Goal: Entertainment & Leisure: Consume media (video, audio)

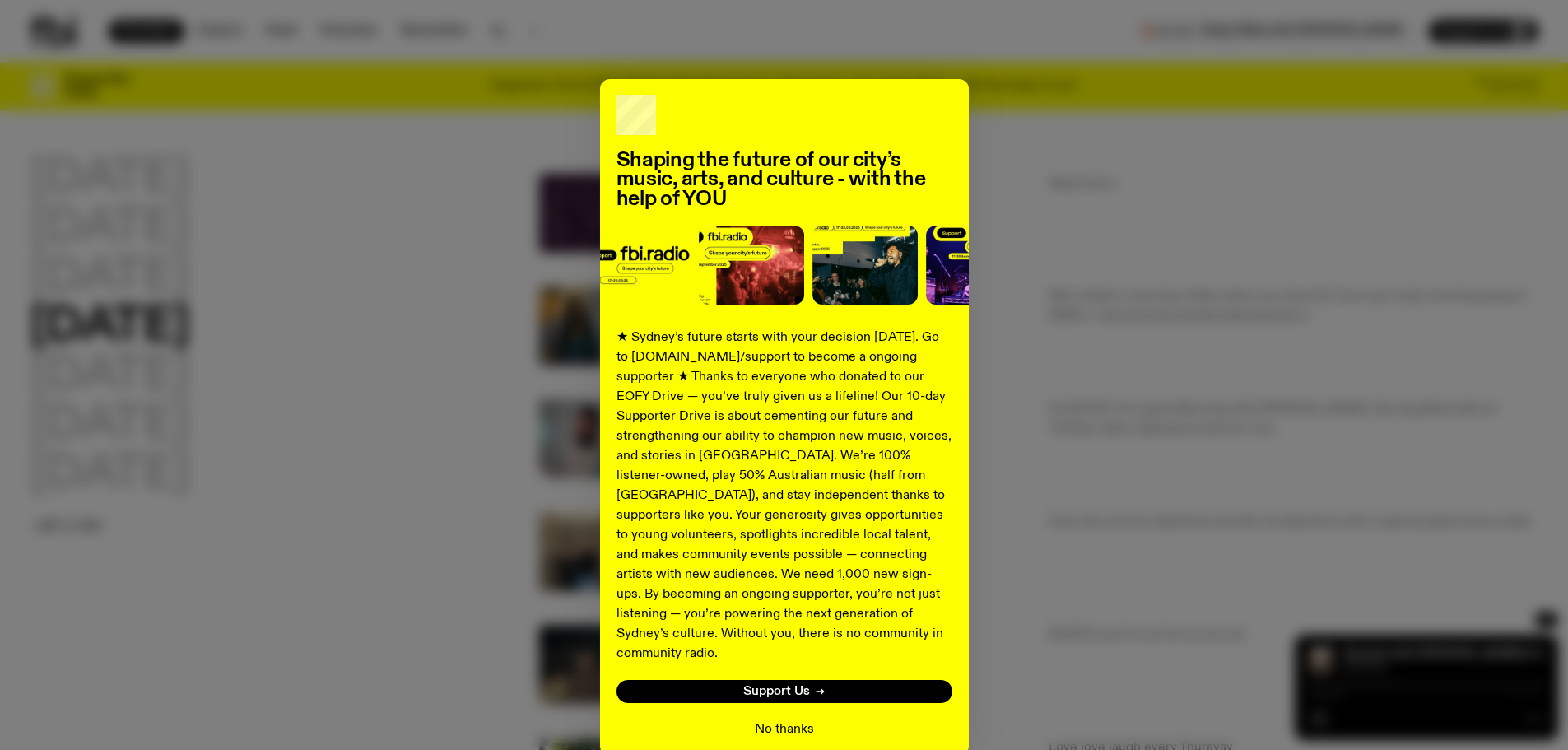
click at [784, 720] on button "No thanks" at bounding box center [784, 729] width 59 height 20
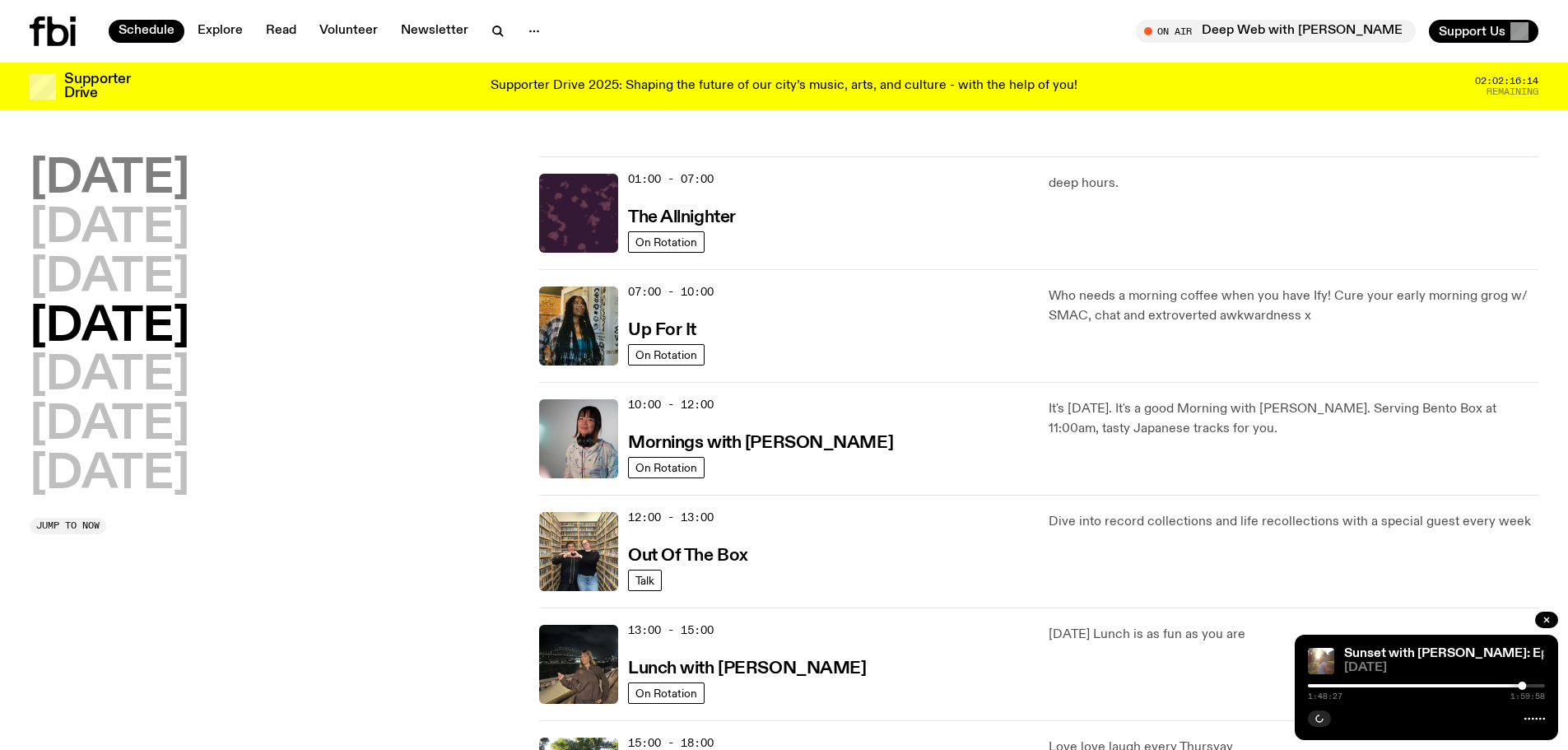
click at [120, 179] on h2 "[DATE]" at bounding box center [109, 179] width 159 height 46
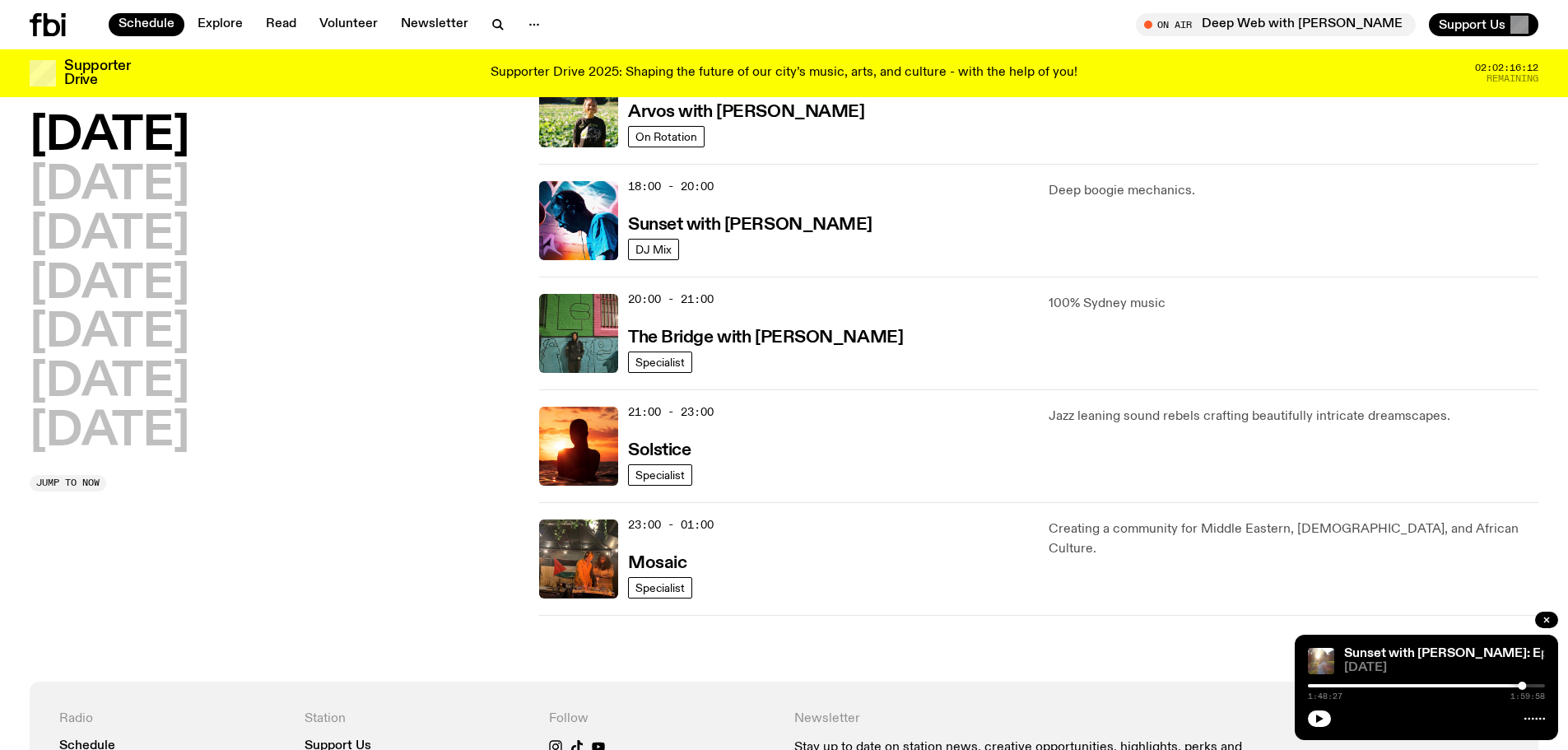
scroll to position [705, 0]
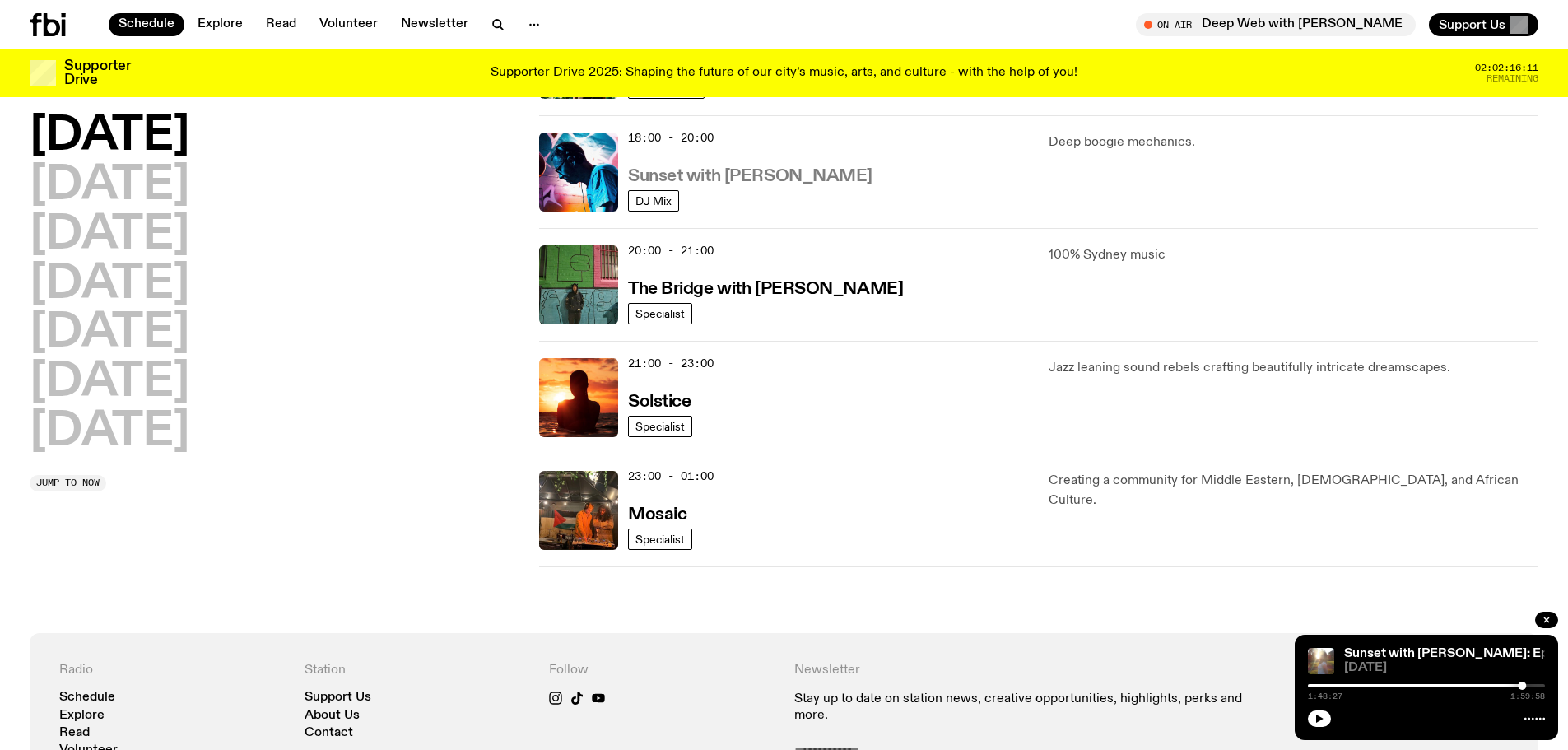
click at [686, 185] on h3 "Sunset with [PERSON_NAME]" at bounding box center [750, 177] width 244 height 17
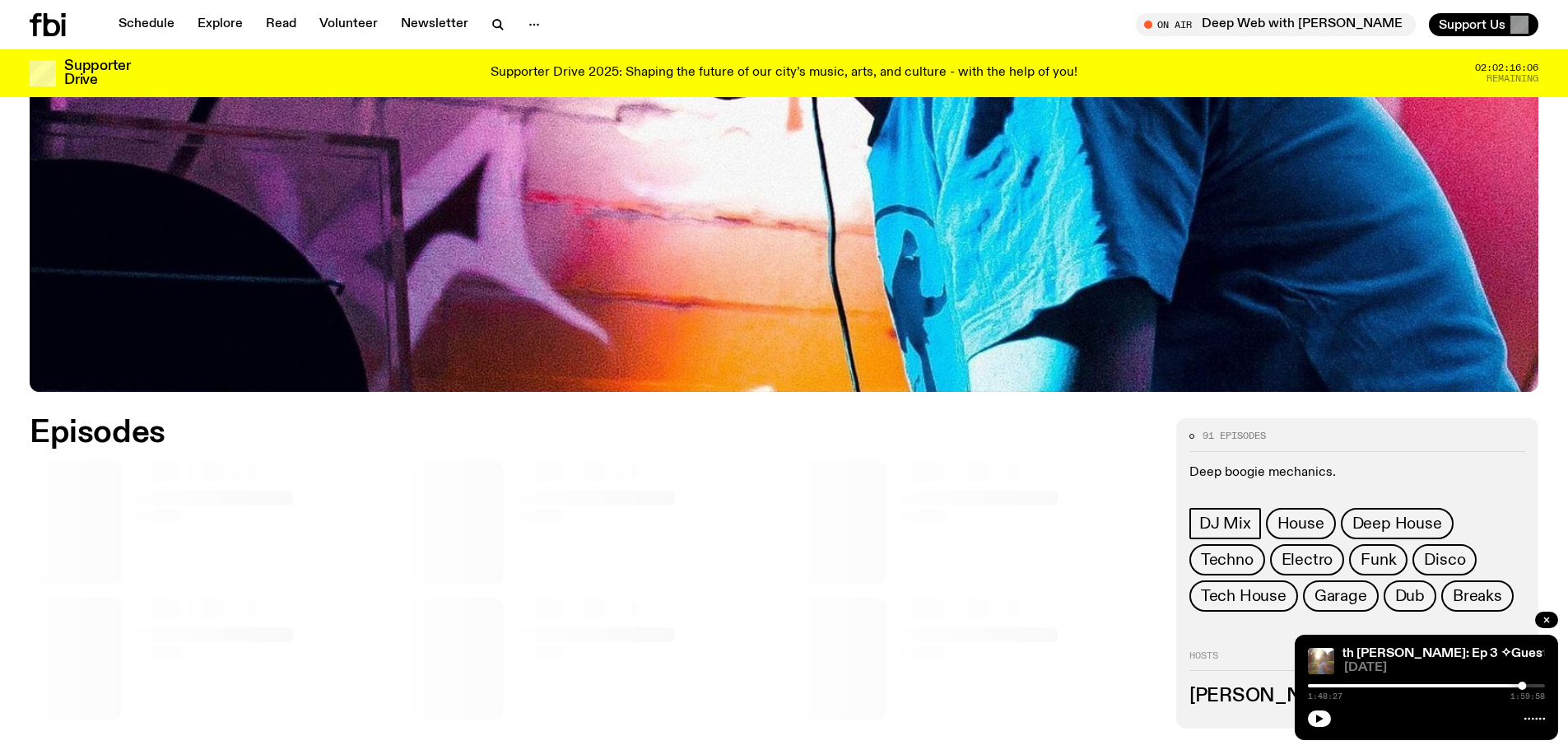
scroll to position [893, 0]
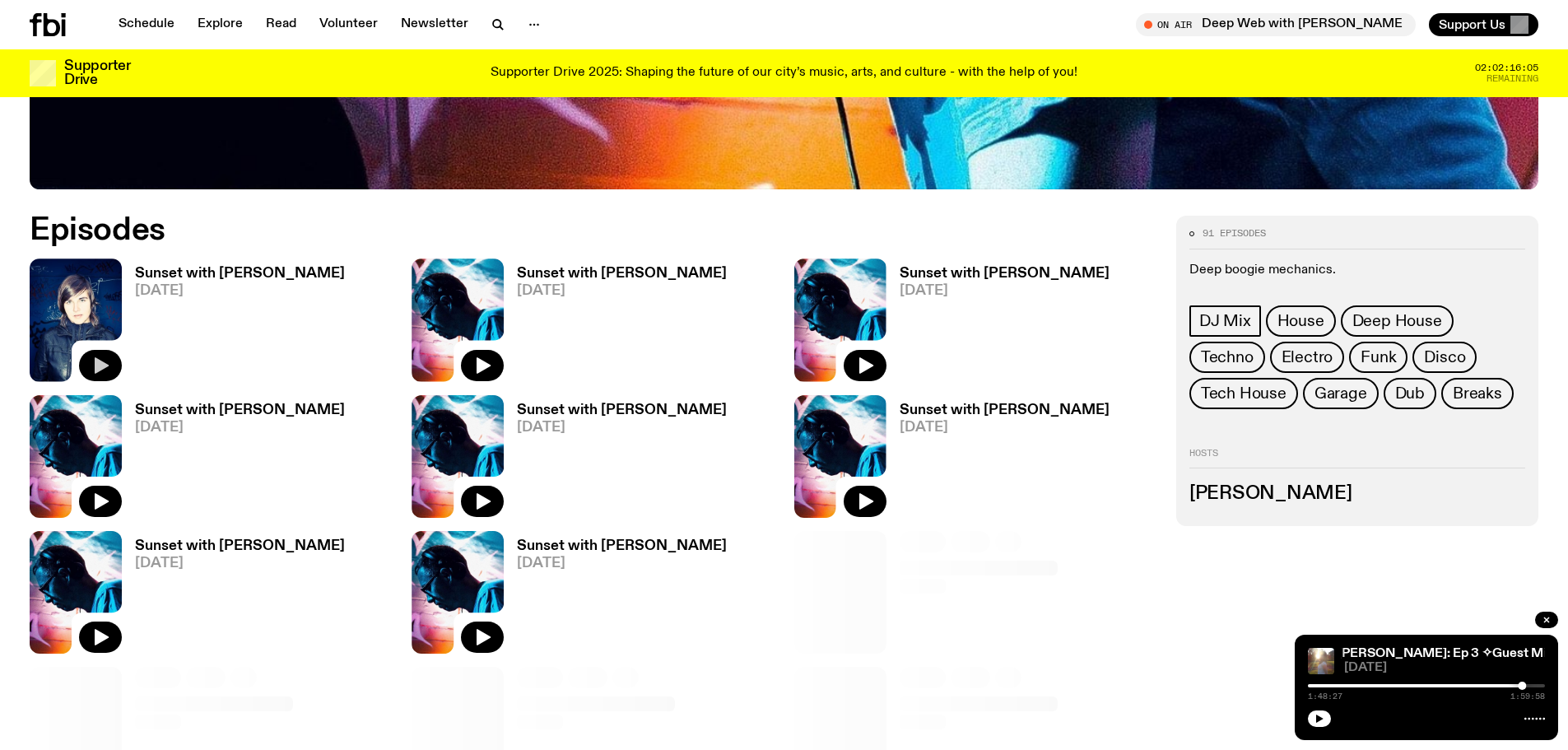
click at [101, 367] on icon "button" at bounding box center [101, 365] width 14 height 16
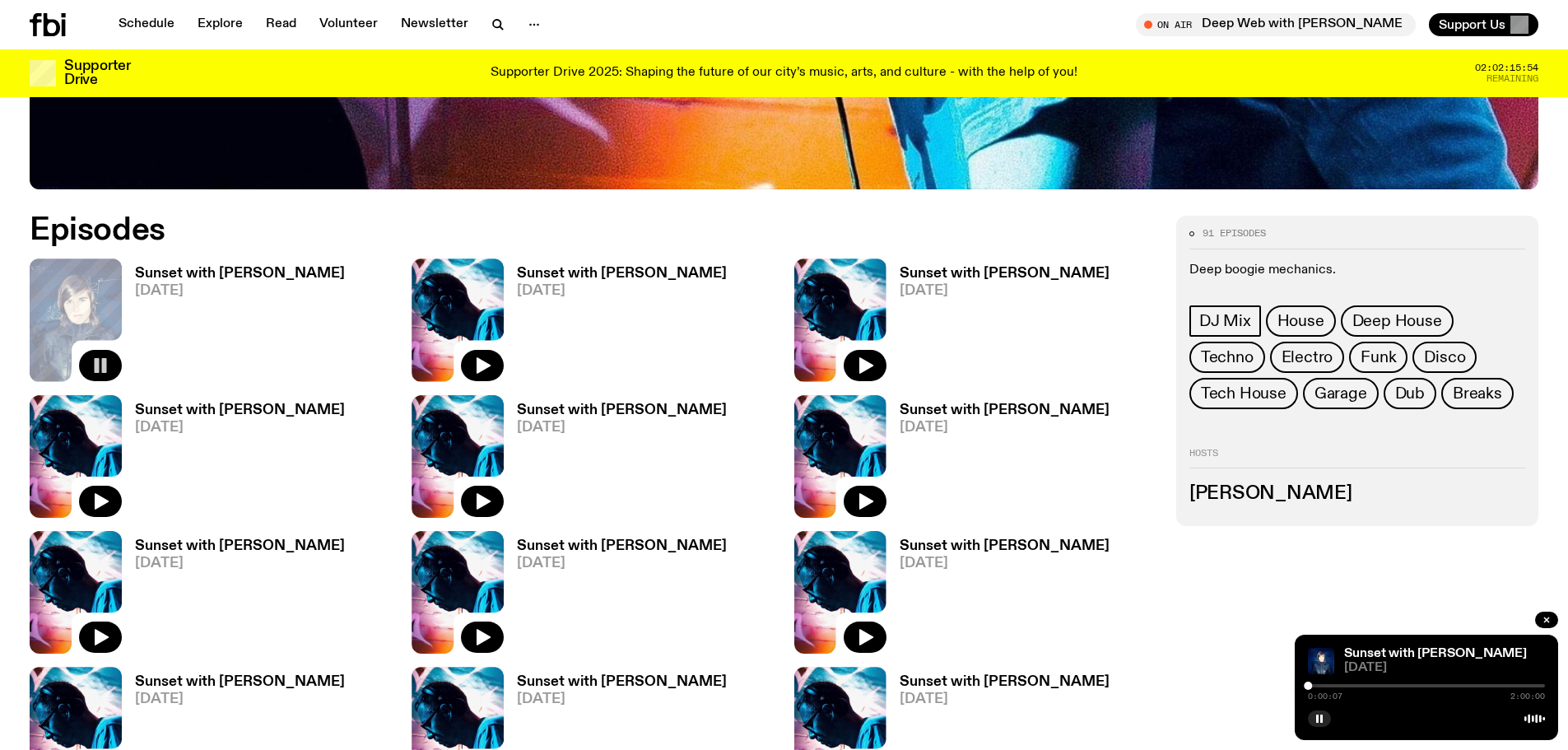
click at [1313, 685] on div at bounding box center [1426, 686] width 237 height 3
click at [1311, 684] on div at bounding box center [1312, 685] width 8 height 8
click at [1312, 684] on div at bounding box center [1312, 685] width 8 height 8
click at [1315, 685] on div at bounding box center [1312, 685] width 8 height 8
click at [1318, 687] on div at bounding box center [1317, 685] width 8 height 8
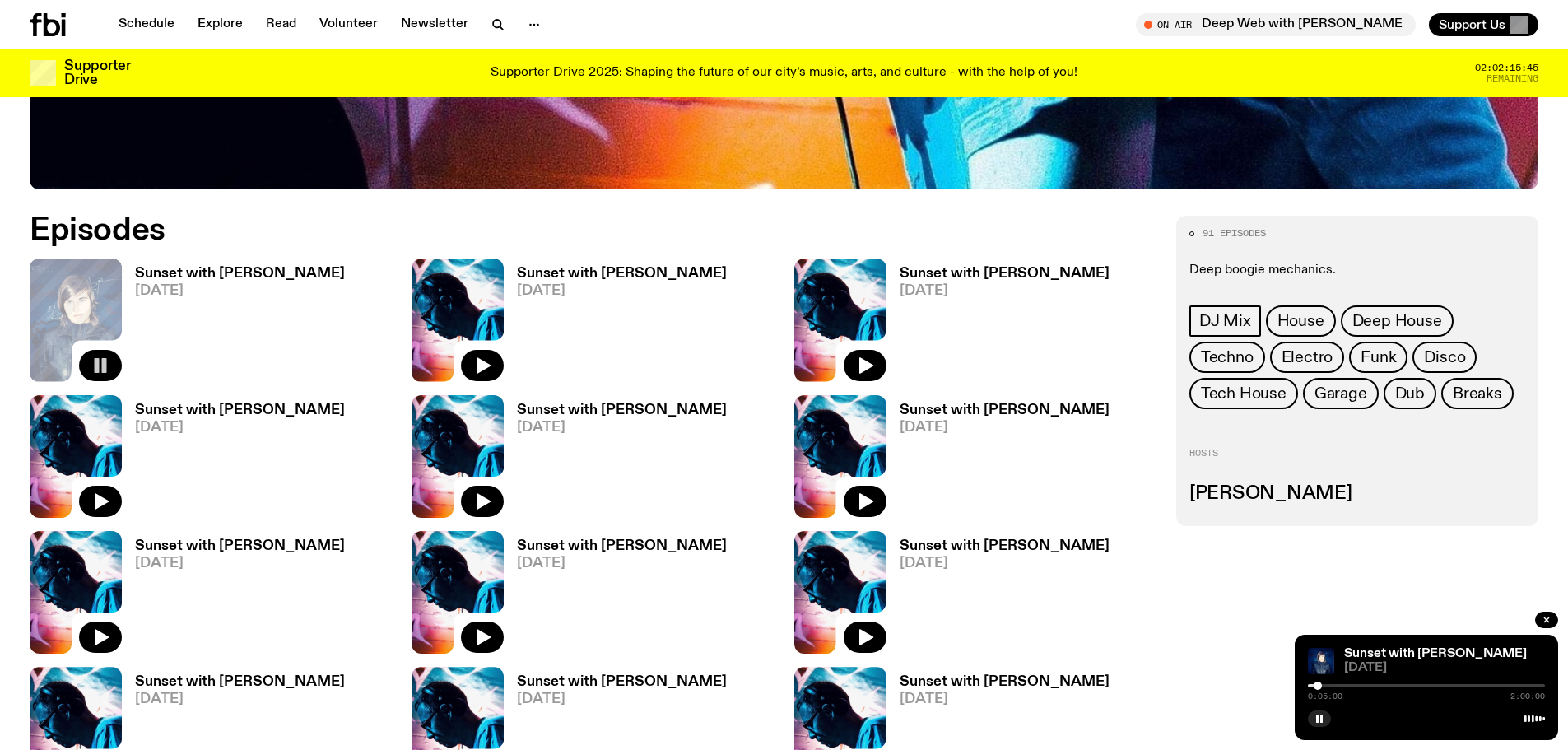
click at [1320, 687] on div at bounding box center [1317, 685] width 8 height 8
click at [1326, 687] on div at bounding box center [1426, 686] width 237 height 3
click at [1324, 685] on div at bounding box center [1324, 685] width 8 height 8
click at [1322, 685] on div at bounding box center [1324, 685] width 8 height 8
click at [1336, 686] on div at bounding box center [1426, 686] width 237 height 3
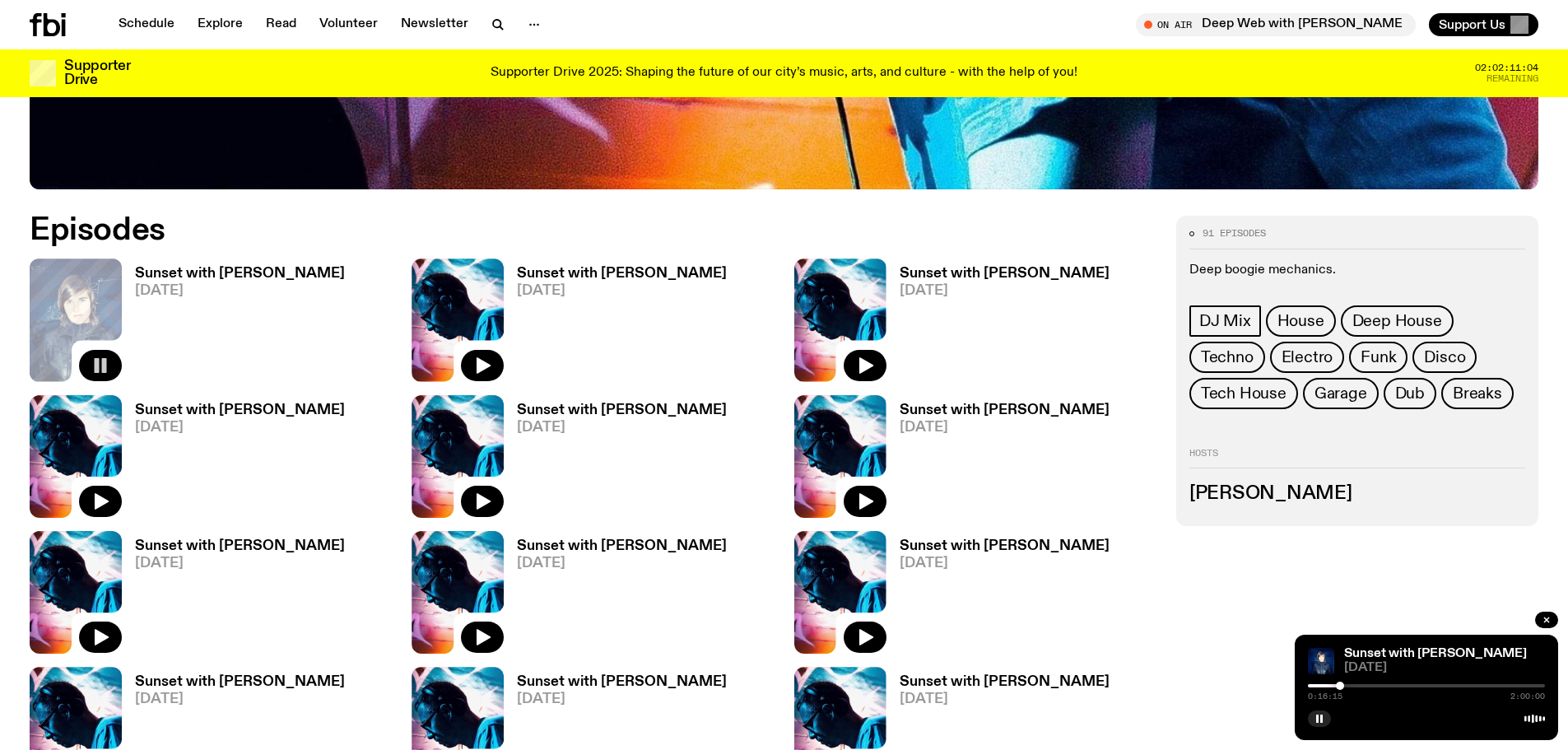
click at [1340, 685] on div at bounding box center [1339, 685] width 8 height 8
click at [1363, 683] on div at bounding box center [1361, 685] width 8 height 8
click at [1367, 686] on div at bounding box center [1366, 685] width 8 height 8
click at [1371, 684] on div at bounding box center [1426, 686] width 237 height 3
click at [1382, 688] on div "0:32:05 2:00:00" at bounding box center [1426, 690] width 237 height 20
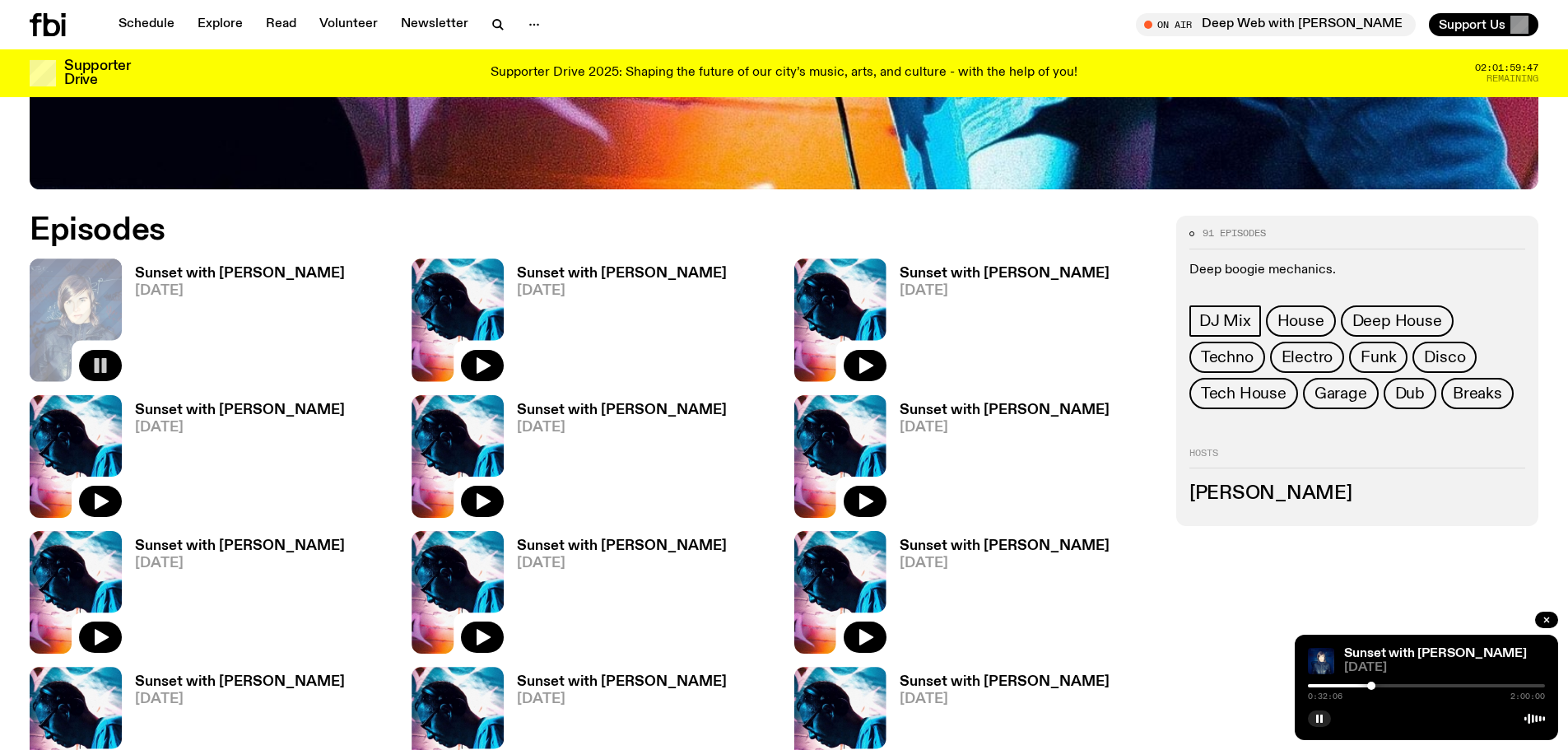
click at [1378, 686] on div at bounding box center [1426, 686] width 237 height 3
click at [1389, 688] on div "0:35:50 2:00:00" at bounding box center [1426, 690] width 237 height 20
drag, startPoint x: 1393, startPoint y: 688, endPoint x: 1363, endPoint y: 695, distance: 30.8
click at [1392, 688] on div "0:35:51 2:00:00" at bounding box center [1426, 690] width 237 height 20
click at [1331, 726] on div at bounding box center [1426, 717] width 237 height 20
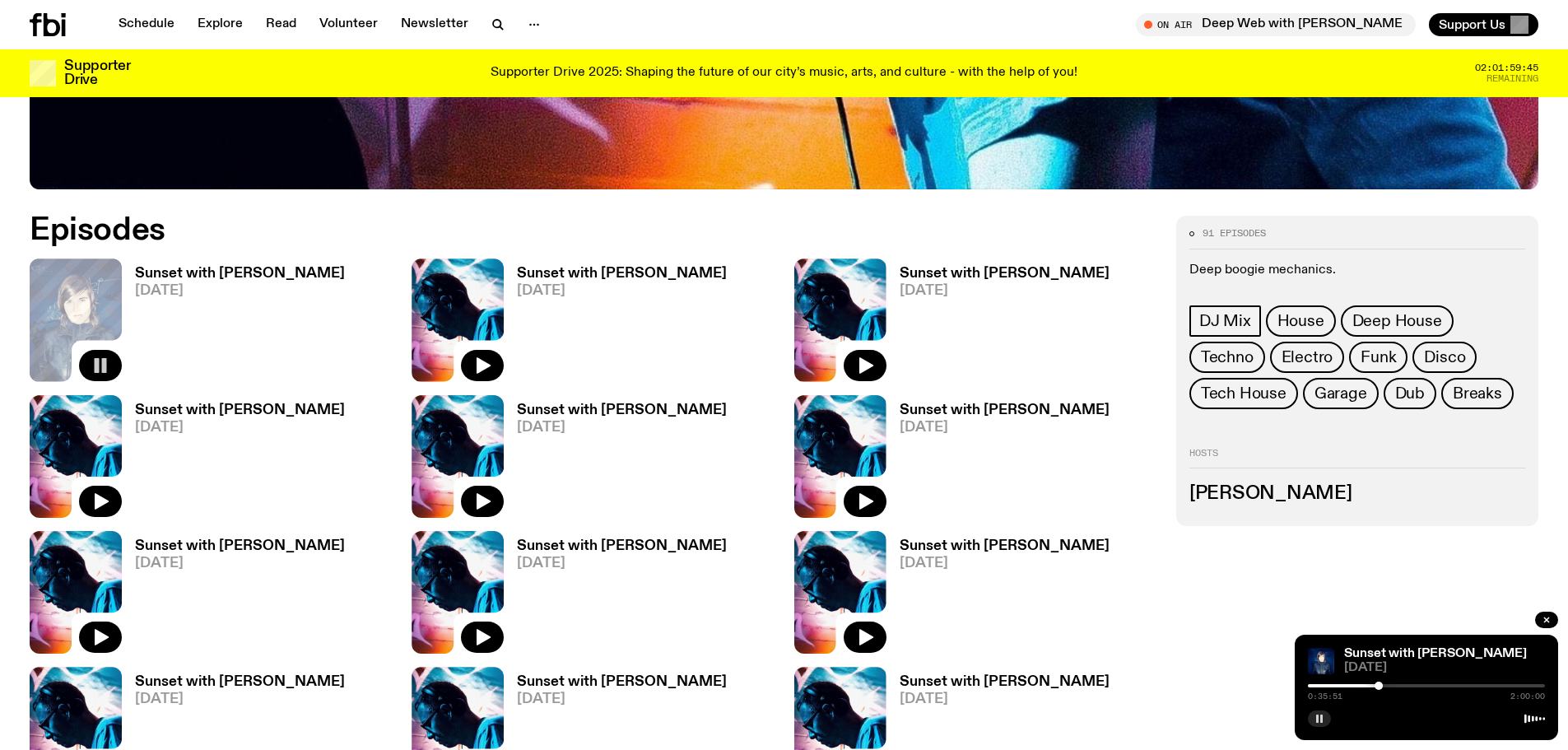
click at [1326, 724] on button "button" at bounding box center [1319, 718] width 23 height 16
